Goal: Task Accomplishment & Management: Complete application form

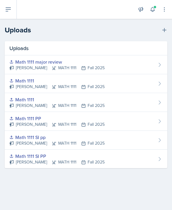
click at [9, 12] on icon at bounding box center [8, 9] width 7 height 7
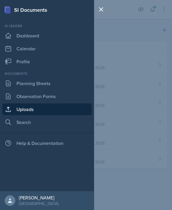
click at [54, 97] on link "Observation Forms" at bounding box center [47, 96] width 90 height 12
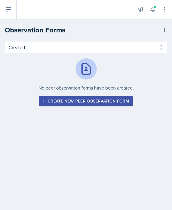
click at [109, 103] on div "Create new peer observation form" at bounding box center [86, 101] width 86 height 5
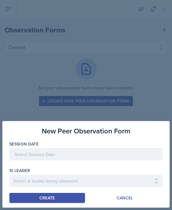
click at [92, 155] on div at bounding box center [86, 154] width 154 height 12
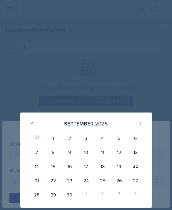
click at [69, 166] on div "16" at bounding box center [70, 166] width 17 height 14
type input "[DATE]"
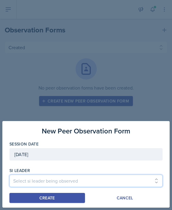
click at [93, 184] on select "Select si leader being observed [PERSON_NAME] / PSYC 2500 / The Phantoms of The…" at bounding box center [86, 181] width 154 height 12
select select "9198a0ec-5d35-4650-9b73-7952c2d282d2"
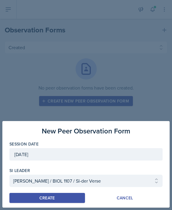
click at [73, 200] on button "Create" at bounding box center [47, 198] width 76 height 10
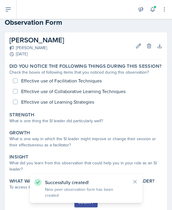
scroll to position [4, 0]
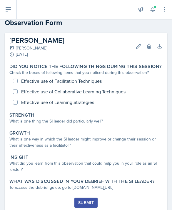
click at [12, 80] on div "Effective use of Facilitation Techniques Effective use of Collaborative Learnin…" at bounding box center [86, 92] width 154 height 32
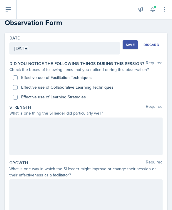
click at [15, 75] on input "Effective use of Facilitation Techniques" at bounding box center [15, 77] width 5 height 5
checkbox input "true"
click at [14, 86] on input "Effective use of Collaborative Learning Techniques" at bounding box center [15, 87] width 5 height 5
checkbox input "true"
click at [14, 95] on input "Effective use of Learning Strategies" at bounding box center [15, 97] width 5 height 5
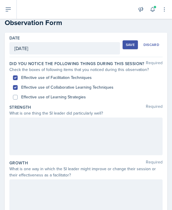
checkbox input "true"
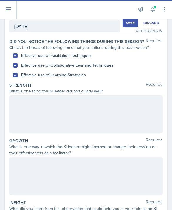
scroll to position [26, 0]
